Goal: Find specific fact

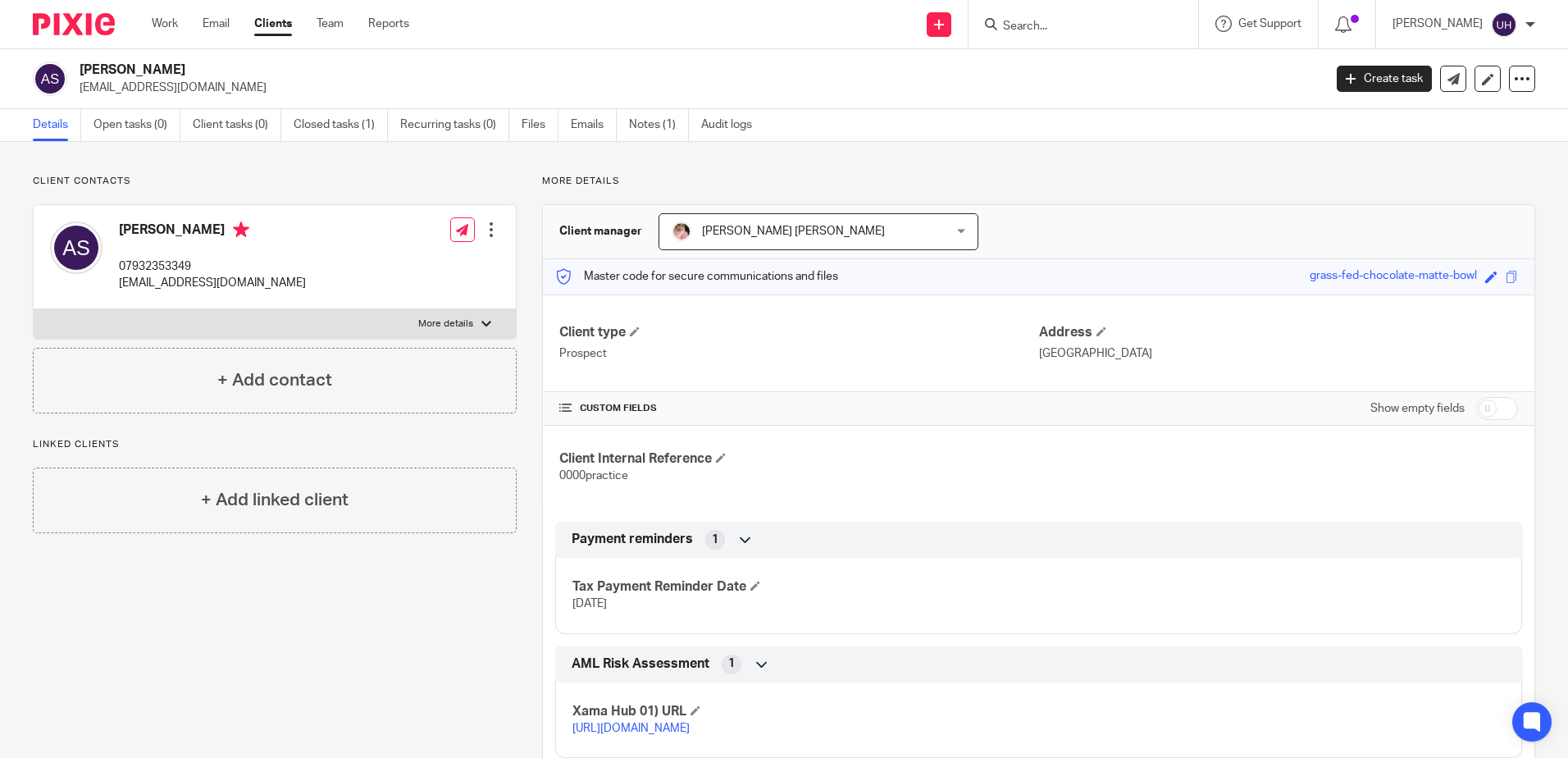
click at [1055, 25] on input "Search" at bounding box center [1075, 27] width 148 height 15
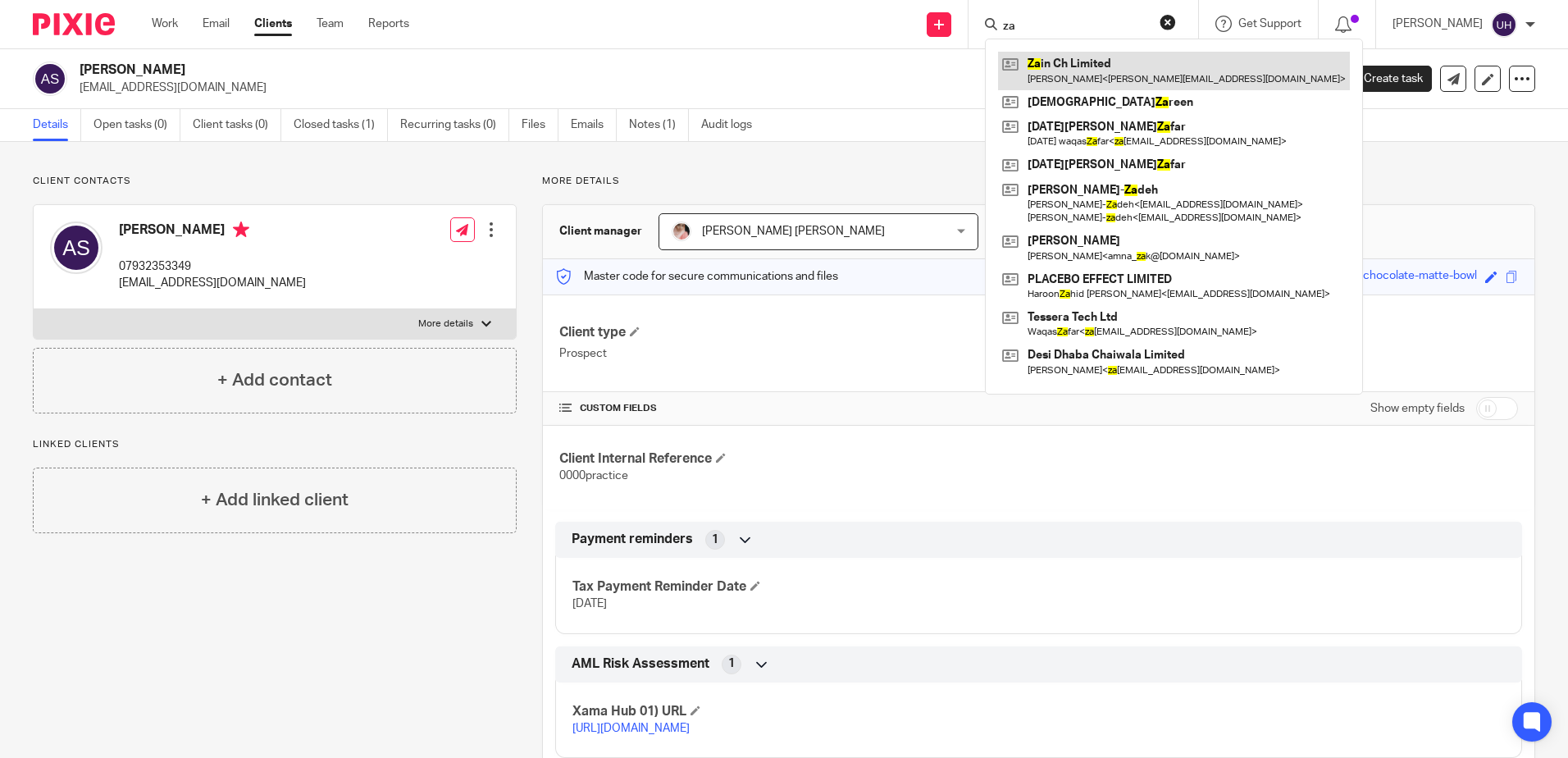
type input "za"
click at [1097, 73] on link at bounding box center [1173, 71] width 352 height 38
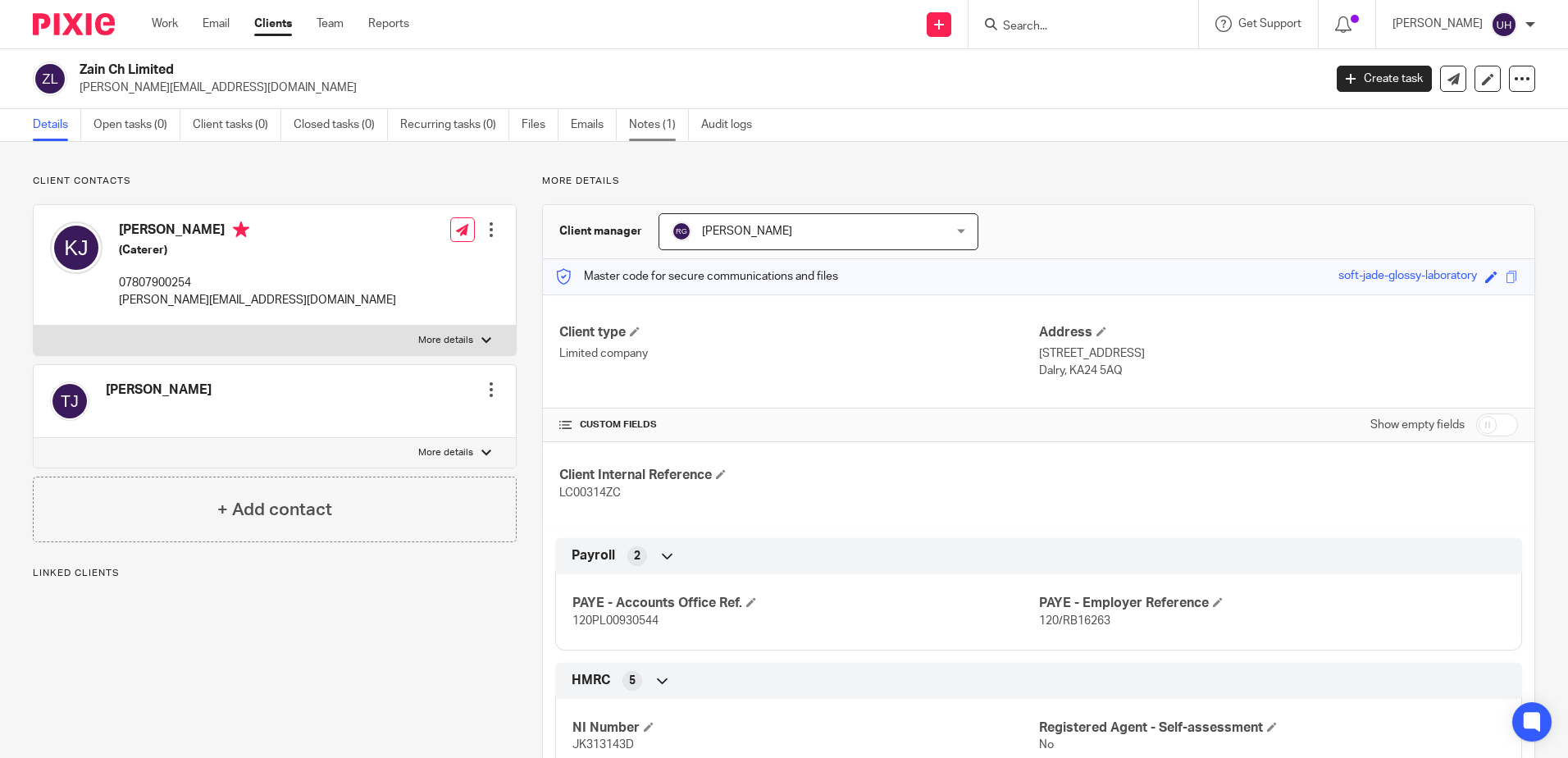
click at [645, 112] on link "Notes (1)" at bounding box center [659, 125] width 60 height 32
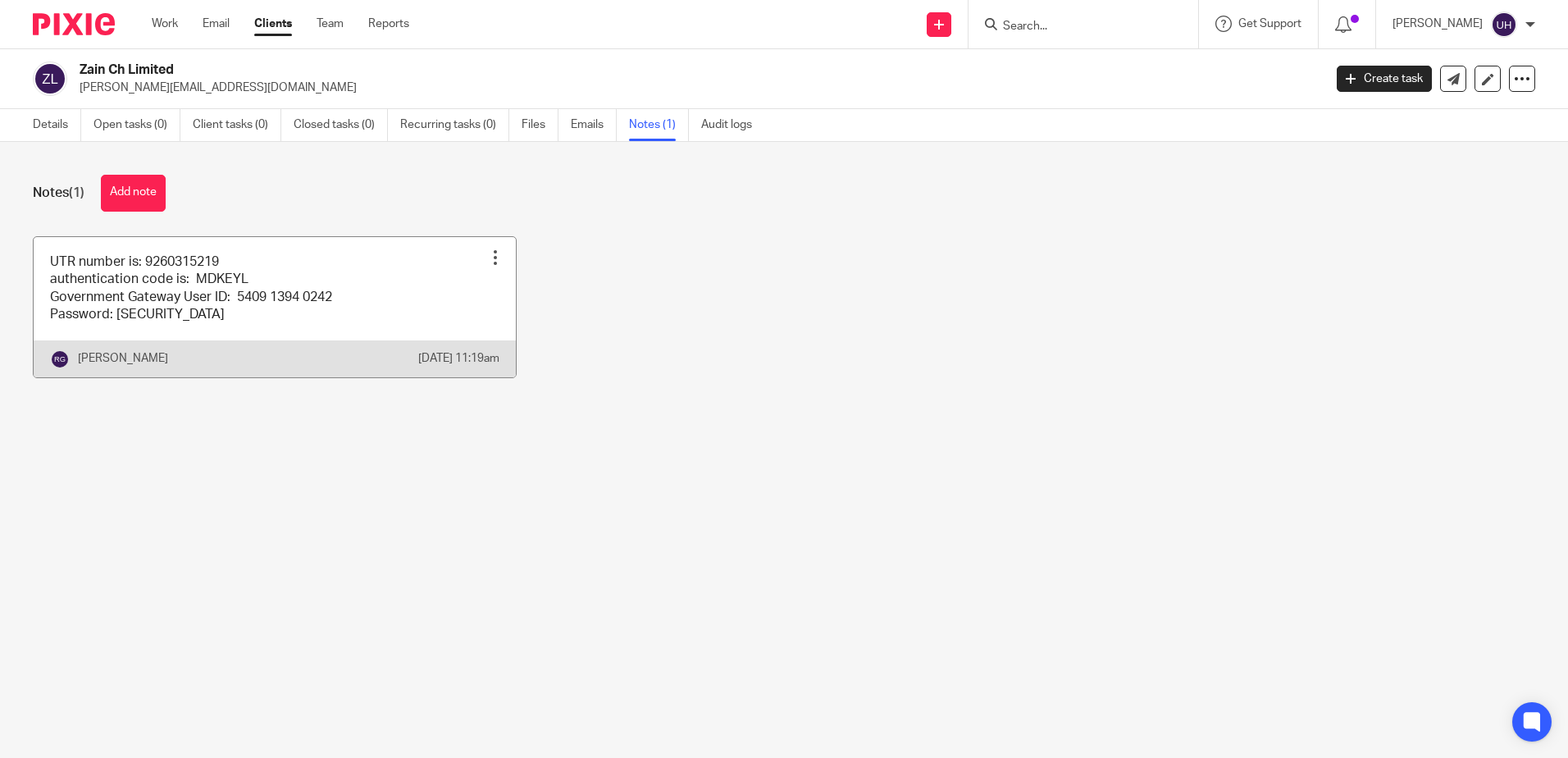
click at [298, 277] on link at bounding box center [275, 307] width 482 height 140
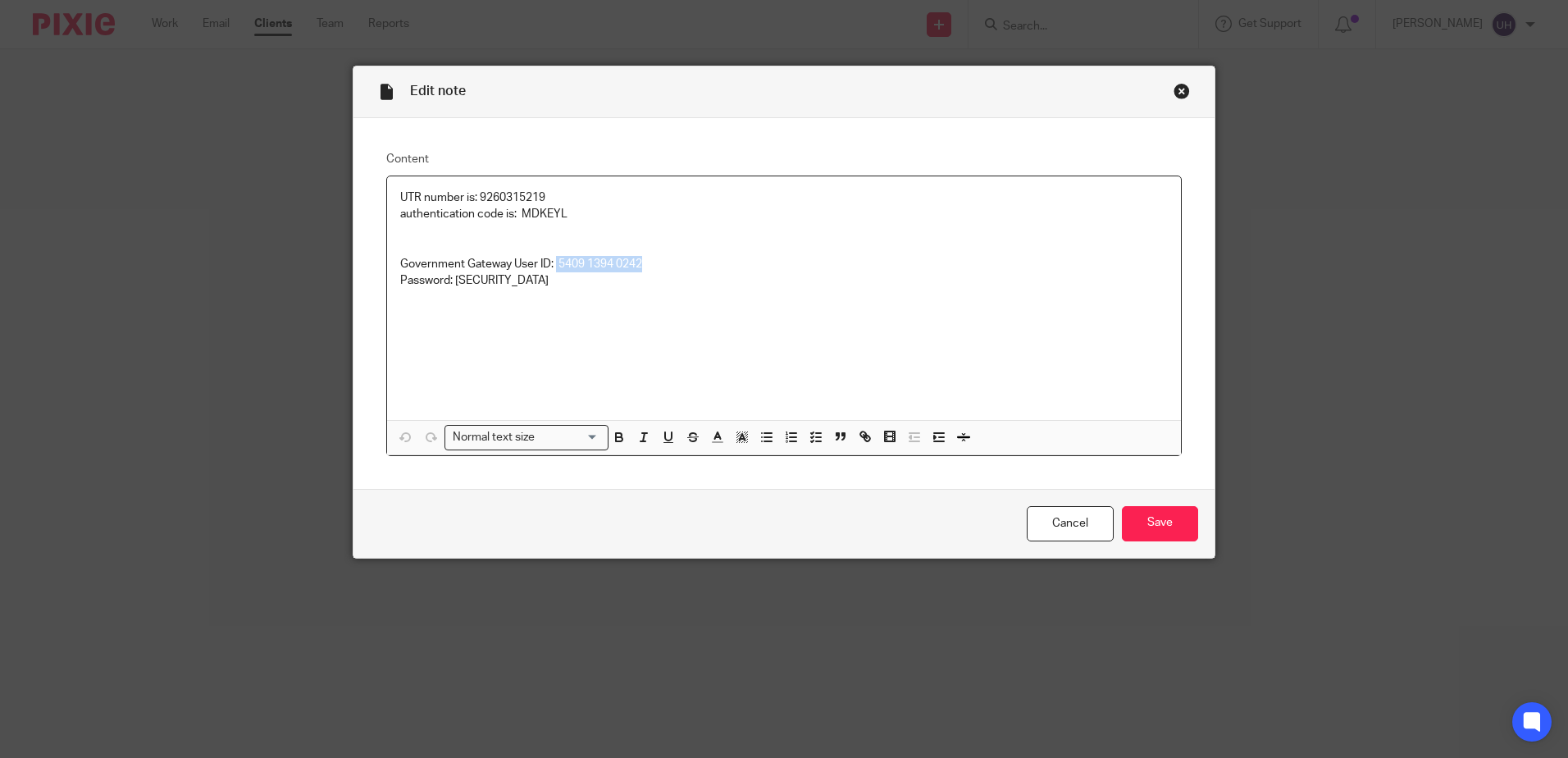
drag, startPoint x: 558, startPoint y: 261, endPoint x: 644, endPoint y: 257, distance: 86.1
click at [644, 257] on p "authentication code is: MDKEYL Government Gateway User ID: 5409 1394 0242 Passw…" at bounding box center [784, 247] width 768 height 83
copy p "5409 1394 0242"
drag, startPoint x: 448, startPoint y: 283, endPoint x: 501, endPoint y: 285, distance: 53.0
click at [506, 281] on p "authentication code is: MDKEYL Government Gateway User ID: 5409 1394 0242 Passw…" at bounding box center [784, 247] width 768 height 83
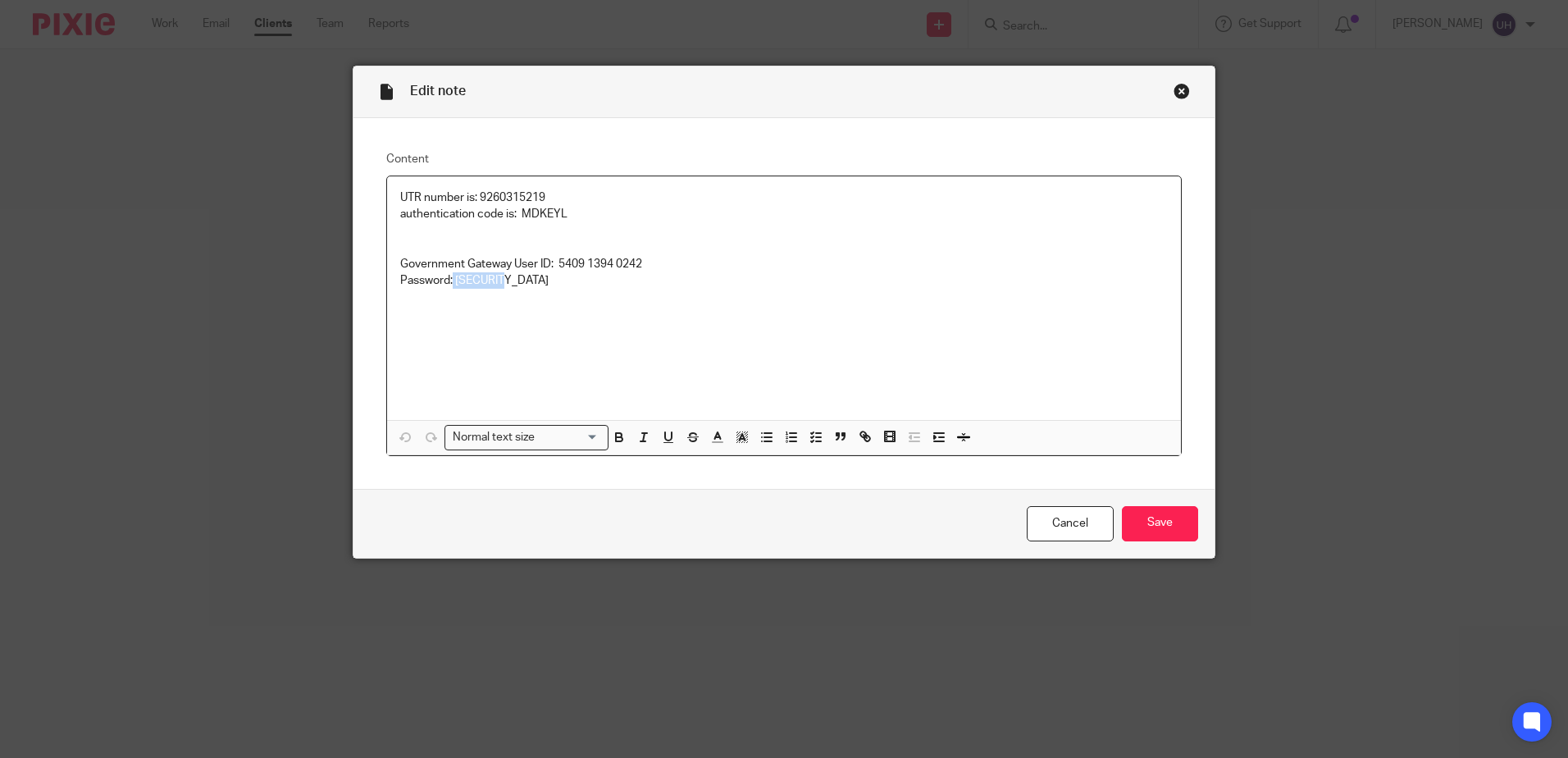
click at [487, 299] on div "UTR number is: 9260315219 authentication code is: MDKEYL Government Gateway Use…" at bounding box center [784, 298] width 793 height 244
drag, startPoint x: 450, startPoint y: 278, endPoint x: 502, endPoint y: 279, distance: 52.0
click at [502, 279] on p "authentication code is: MDKEYL Government Gateway User ID: 5409 1394 0242 Passw…" at bounding box center [784, 247] width 768 height 83
copy p "Jabbar12"
click at [1159, 518] on input "Save" at bounding box center [1159, 523] width 76 height 35
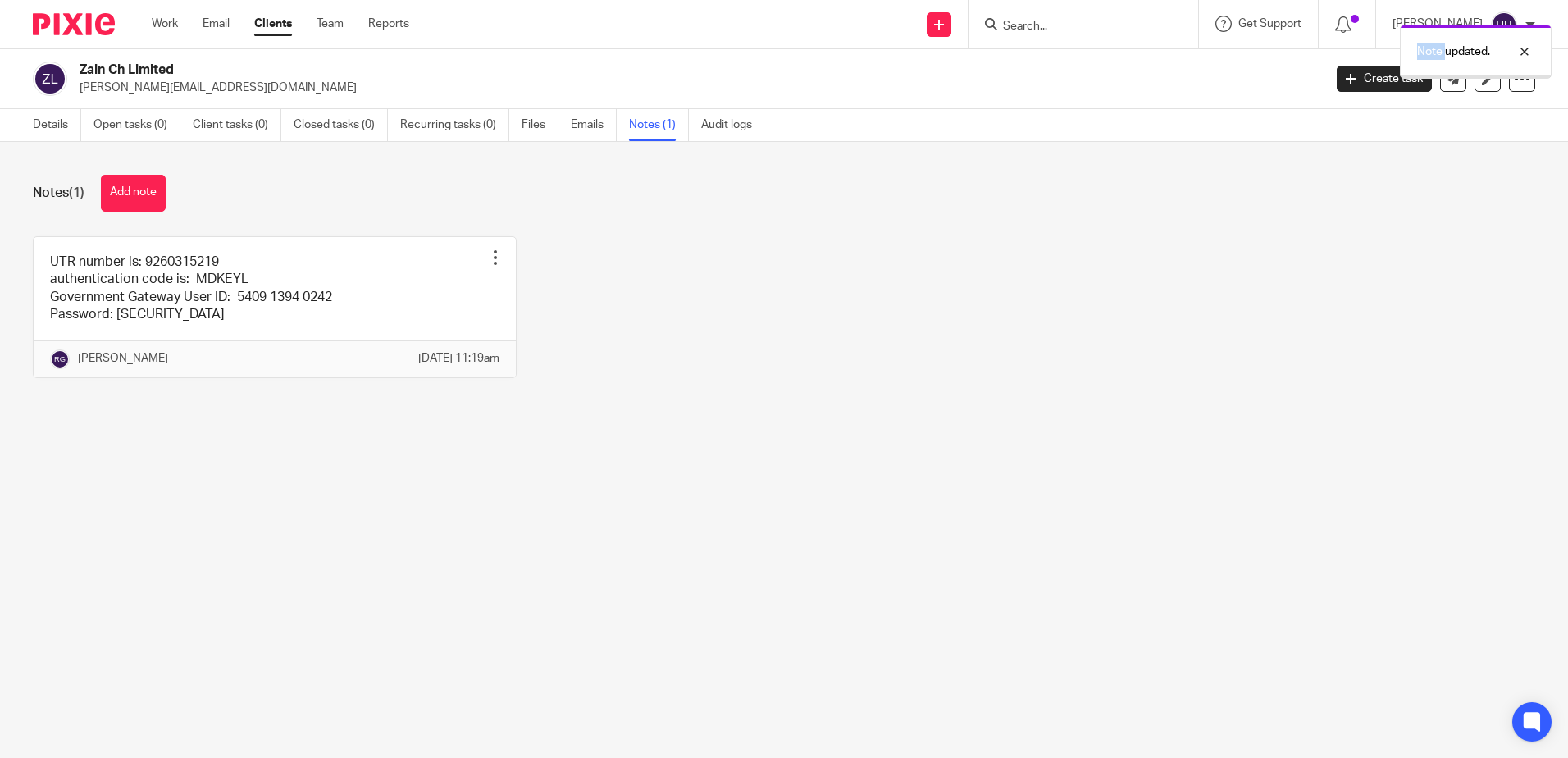
click at [1043, 26] on div "Note updated." at bounding box center [1167, 47] width 768 height 62
drag, startPoint x: 0, startPoint y: 0, endPoint x: 1040, endPoint y: 23, distance: 1040.3
click at [1040, 23] on div "Note updated." at bounding box center [1167, 47] width 768 height 62
click at [1072, 34] on form at bounding box center [1088, 24] width 175 height 21
click at [1061, 27] on input "Search" at bounding box center [1075, 27] width 148 height 15
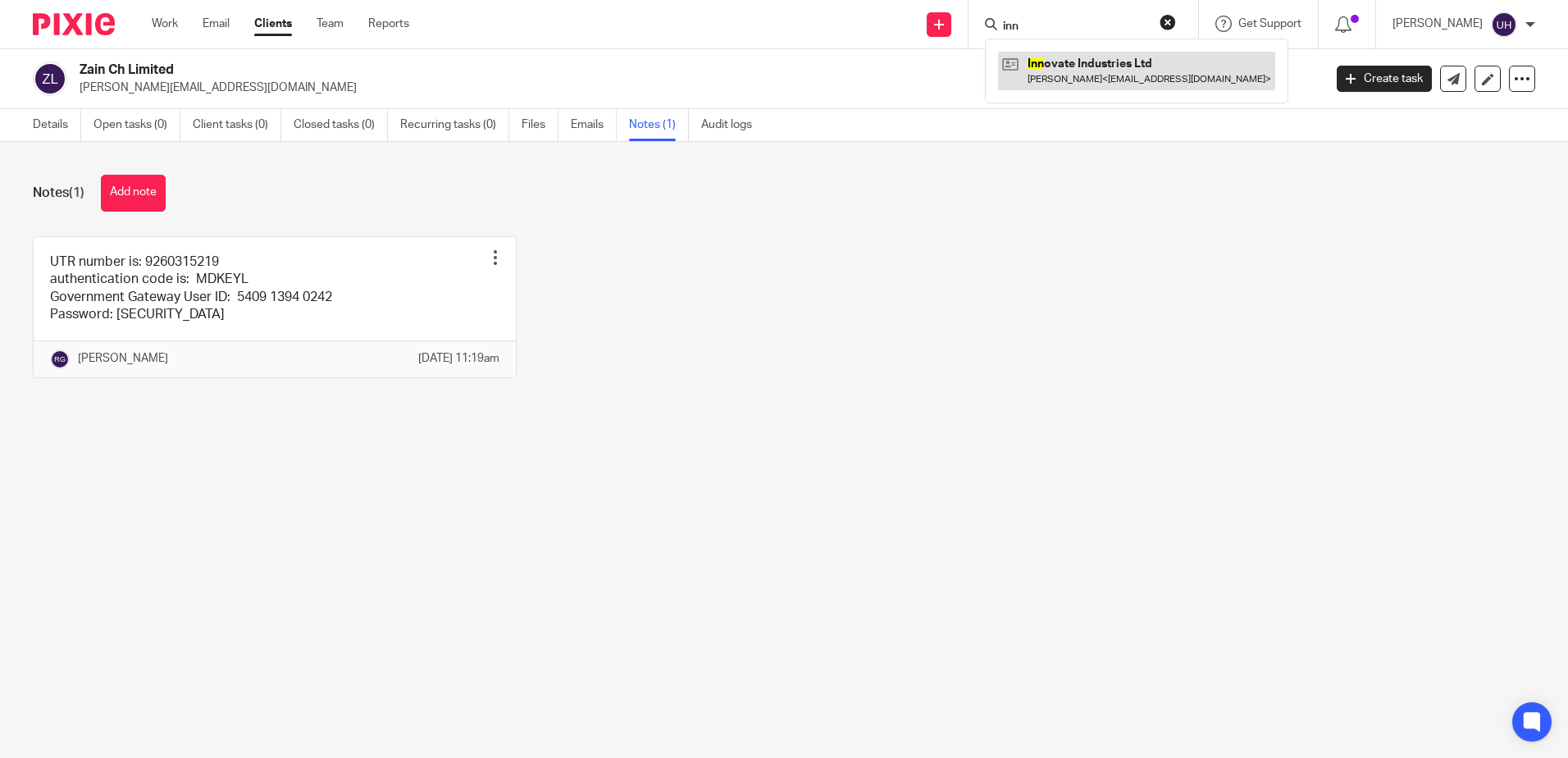
type input "inn"
click at [1061, 61] on link at bounding box center [1135, 71] width 277 height 38
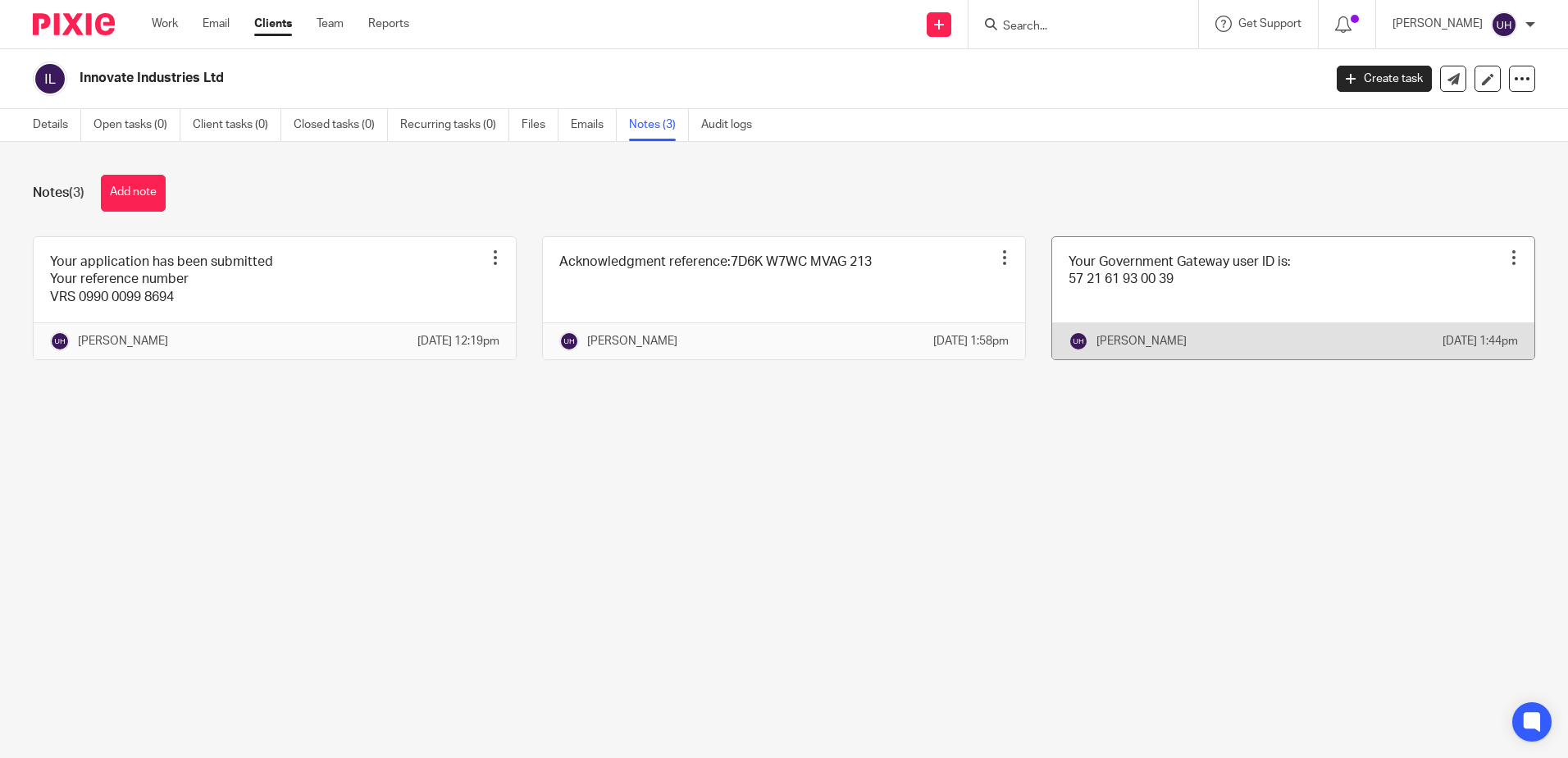
click at [1098, 294] on link at bounding box center [1293, 298] width 482 height 122
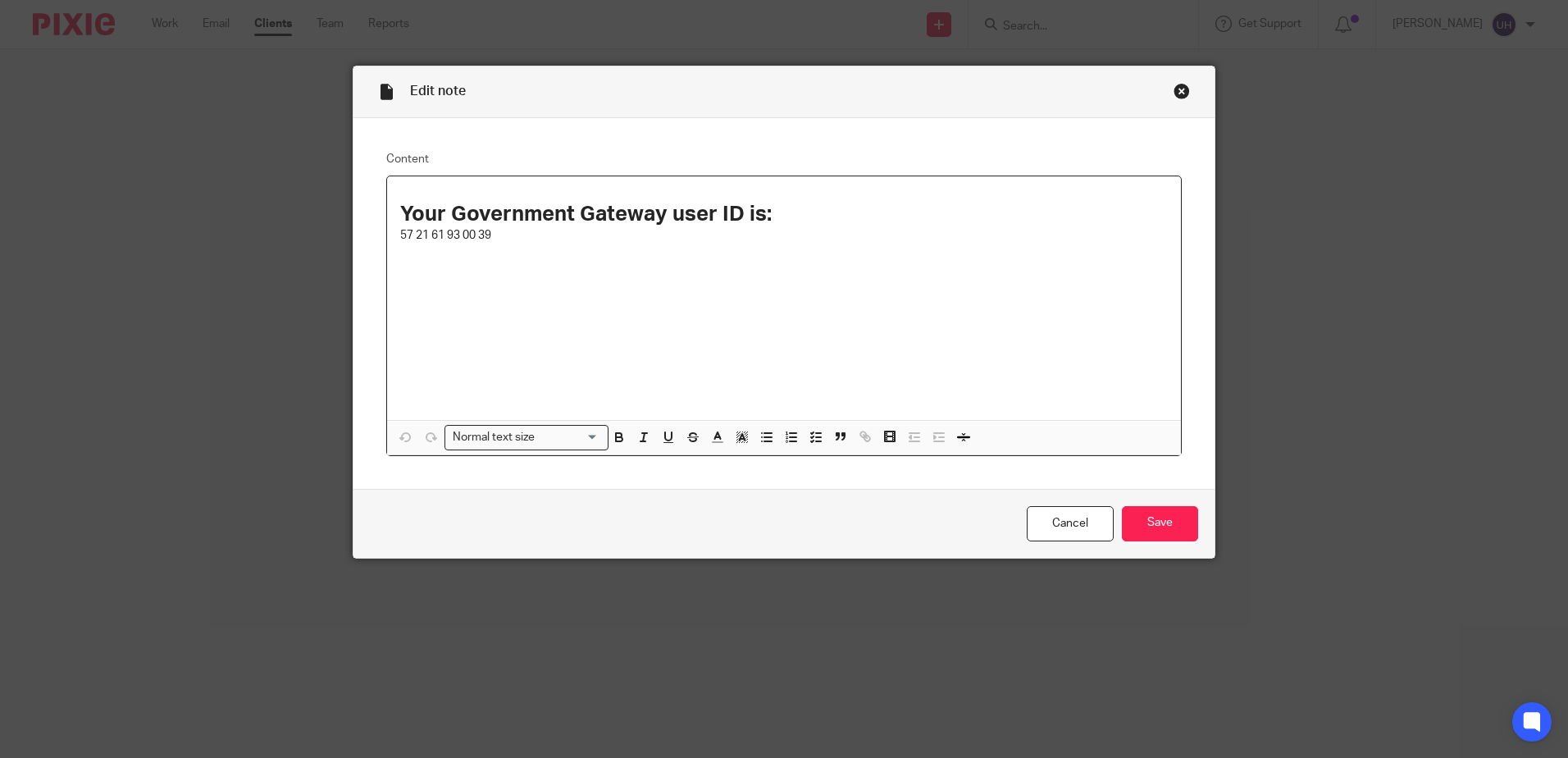
click at [464, 237] on p "57 21 61 93 00 39" at bounding box center [784, 235] width 768 height 16
copy p "57 21 61 93 00 39"
